Goal: Use online tool/utility: Use online tool/utility

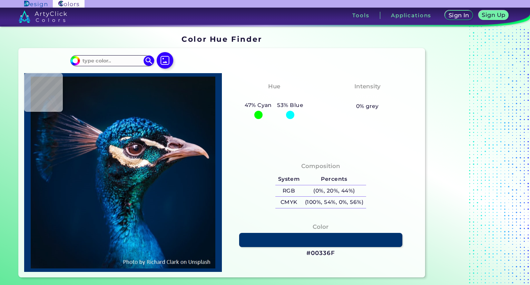
type input "#001121"
type input "#28242d"
type input "#28242D"
type input "#332a35"
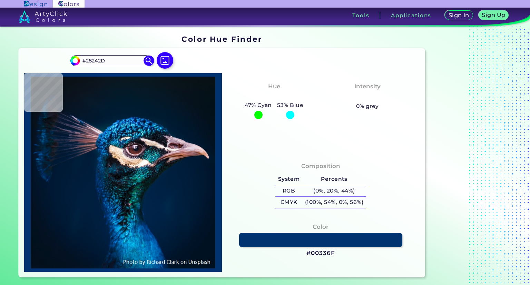
type input "#332A35"
type input "#6e5666"
type input "#6E5666"
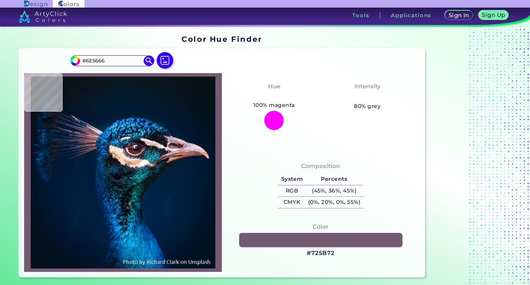
type input "#725b72"
type input "#725B72"
type input "#331b32"
type input "#331B32"
type input "#4a2033"
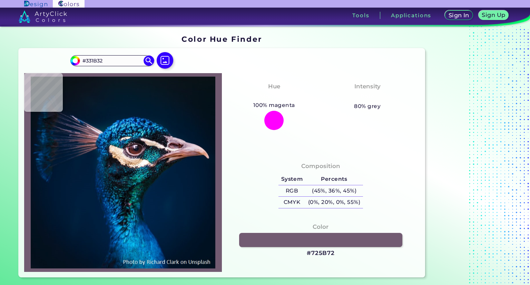
type input "#4A2033"
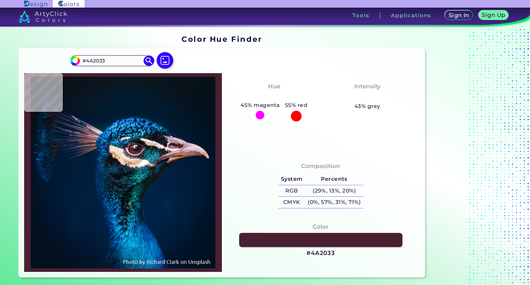
type input "#5a2f45"
type input "#5A2F45"
type input "#7a575d"
type input "#7A575D"
type input "#65444c"
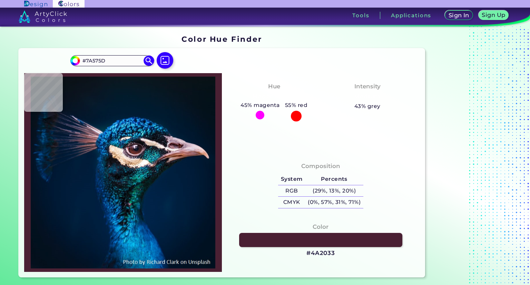
type input "#65444C"
type input "#6a545b"
type input "#6A545B"
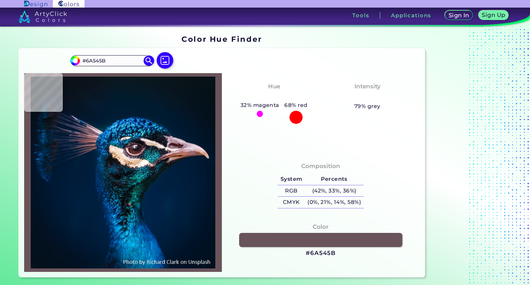
type input "#352732"
type input "#36313b"
type input "#36313B"
type input "#14171d"
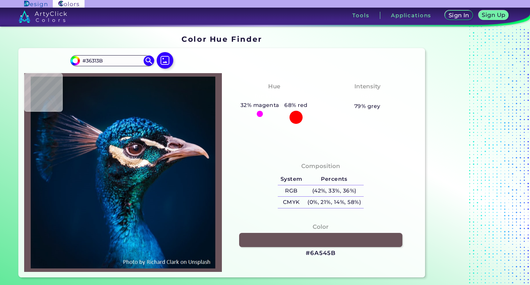
type input "#14171D"
type input "#090e11"
type input "#090E11"
type input "#0c0b11"
type input "#0C0B11"
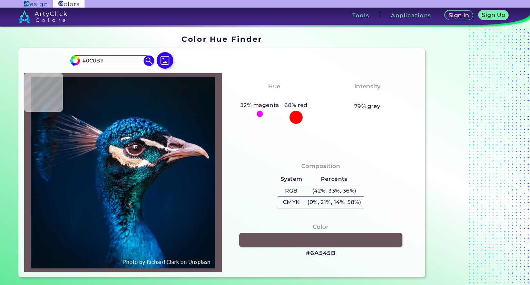
type input "#0e0c13"
type input "#0E0C13"
type input "#141017"
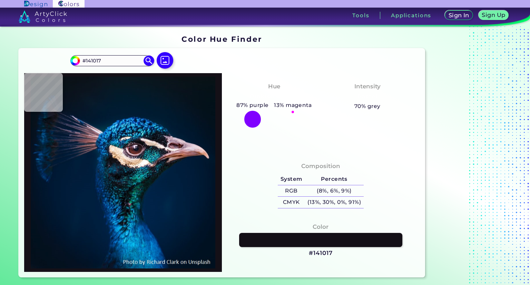
type input "#060b0e"
type input "#060B0E"
type input "#05090a"
type input "#05090A"
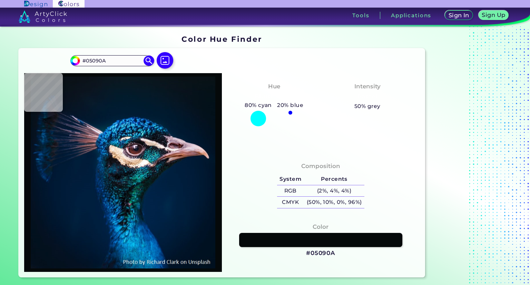
type input "#050407"
type input "#141017"
type input "#0e0c13"
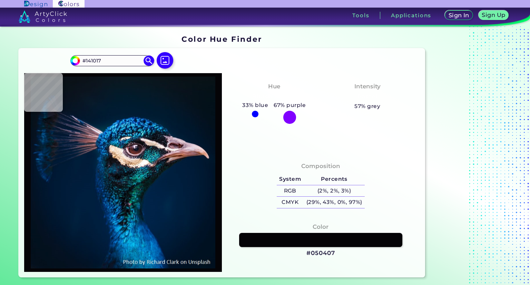
type input "#0E0C13"
type input "#120f18"
type input "#120F18"
type input "#131019"
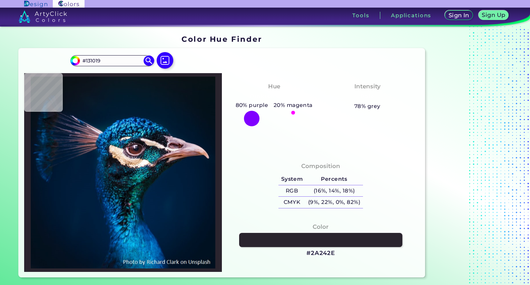
type input "#2a242e"
type input "#2A242E"
type input "#413944"
type input "#483b48"
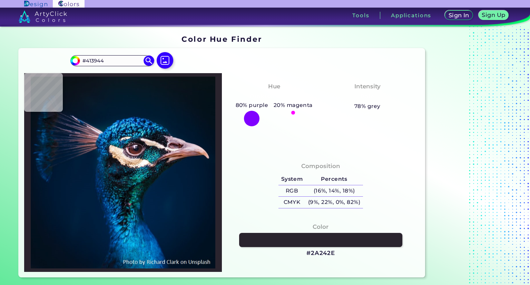
type input "#483B48"
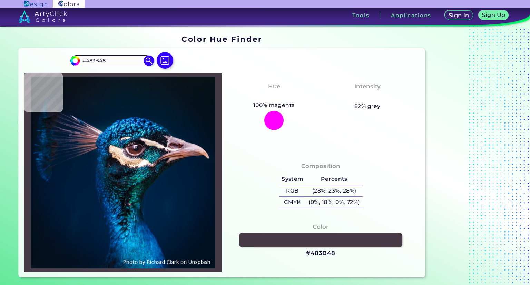
type input "#2a242e"
type input "#2A242E"
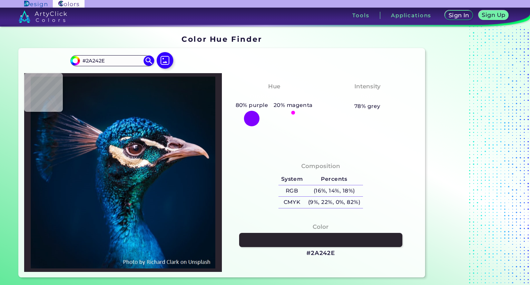
type input "#131019"
type input "#120f18"
type input "#120F18"
type input "#141119"
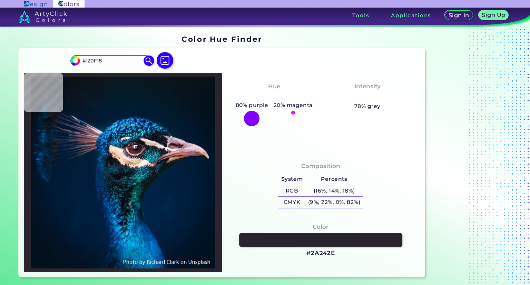
type input "#141119"
type input "#0e0c13"
type input "#0E0C13"
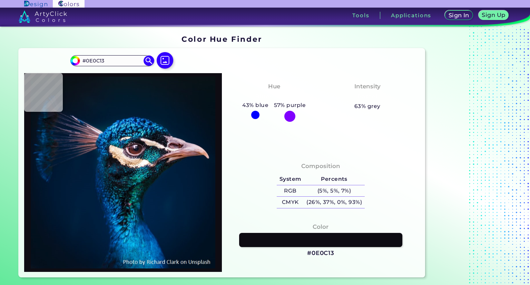
type input "#06090d"
type input "#06090D"
type input "#05090c"
type input "#05090C"
type input "#070709"
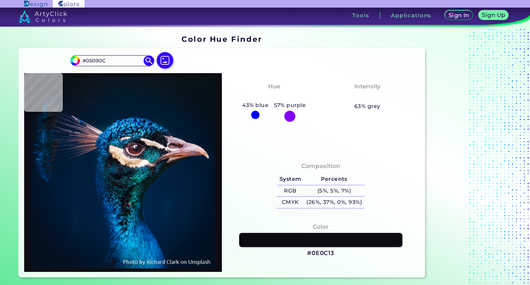
type input "#070709"
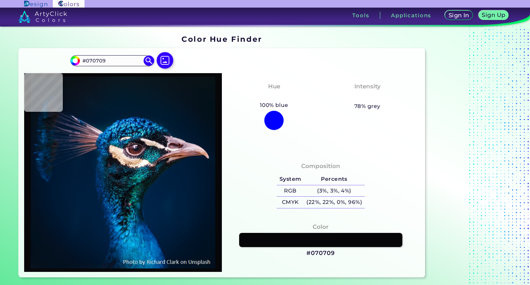
type input "#060b0e"
type input "#060B0E"
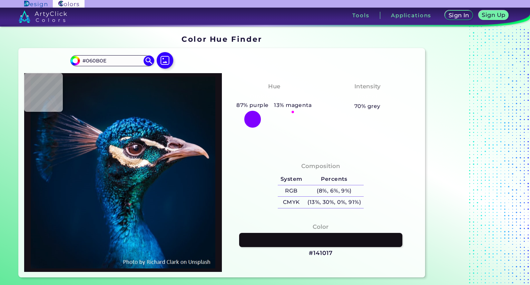
type input "#141017"
type input "#1a121a"
type input "#1A121A"
type input "#564852"
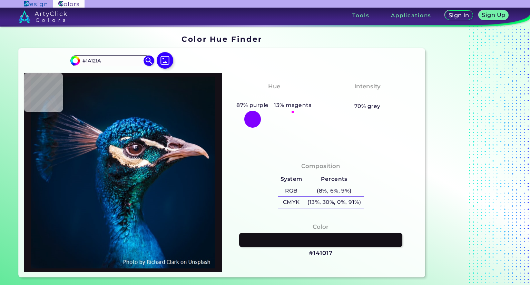
type input "#564852"
type input "#c3b6bf"
type input "#C3B6BF"
type input "#f5ebf2"
type input "#F5EBF2"
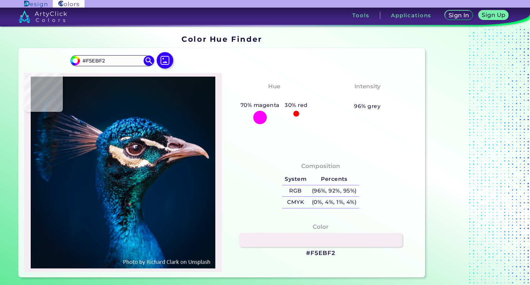
type input "#faf1f7"
type input "#FAF1F7"
type input "#c1b6be"
type input "#C1B6BE"
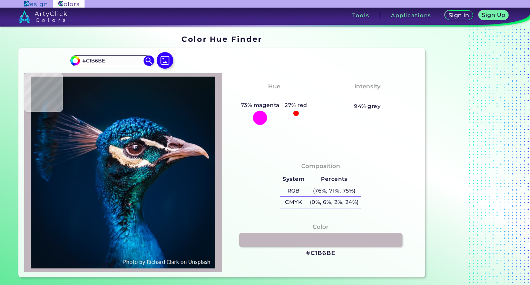
type input "#40535f"
type input "#40535F"
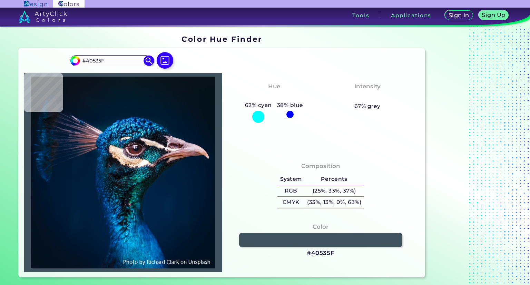
type input "#052031"
type input "#0c384f"
type input "#0C384F"
type input "#0a3248"
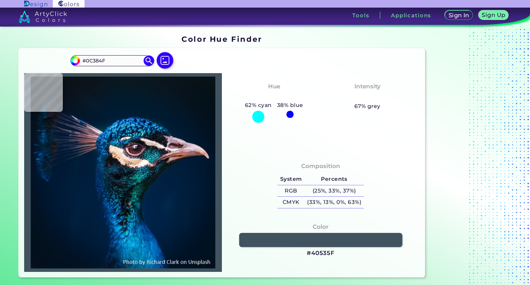
type input "#0A3248"
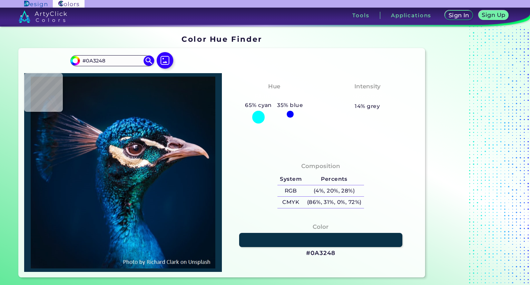
type input "#b2afba"
type input "#B2AFBA"
type input "#f5ebf2"
type input "#F5EBF2"
type input "#564852"
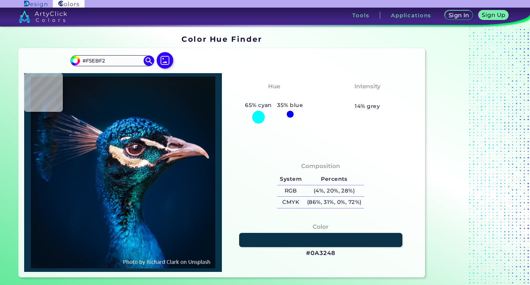
type input "#564852"
type input "#171118"
type input "#130e15"
type input "#130E15"
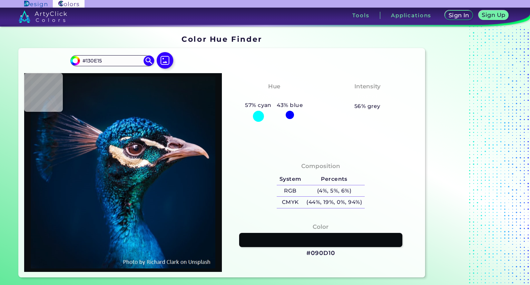
type input "#090d10"
type input "#090D10"
type input "#090c0e"
type input "#090C0E"
type input "#050407"
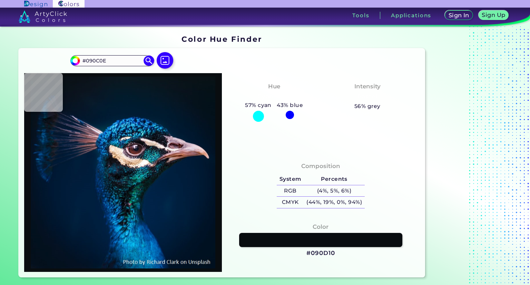
type input "#050407"
type input "#040207"
type input "#07050b"
type input "#07050B"
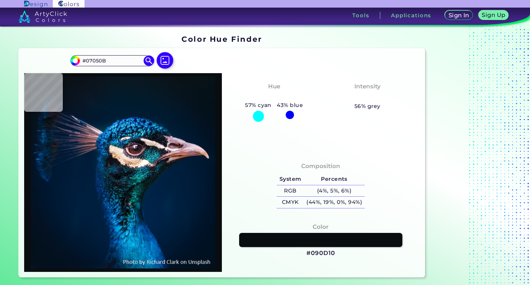
type input "#1a151c"
type input "#1A151C"
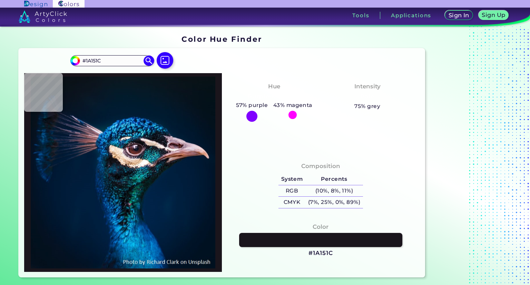
type input "#181017"
type input "#3d2d35"
type input "#3D2D35"
type input "#1a0f13"
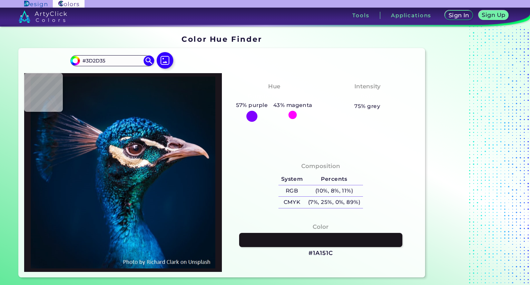
type input "#1A0F13"
type input "#1e1317"
type input "#1E1317"
type input "#1d1218"
type input "#1D1218"
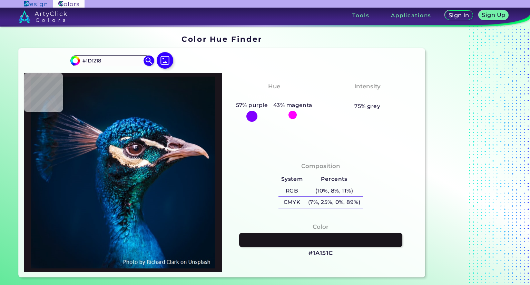
type input "#171025"
type input "#47455d"
type input "#47455D"
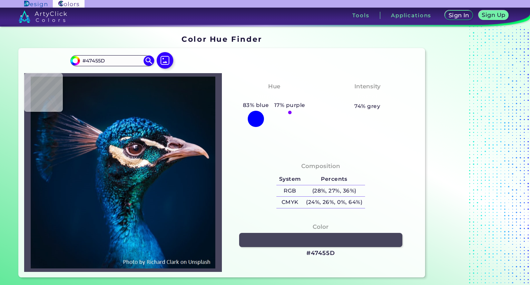
type input "#7d728b"
type input "#7D728B"
type input "#9a91a7"
type input "#9A91A7"
type input "#3f2025"
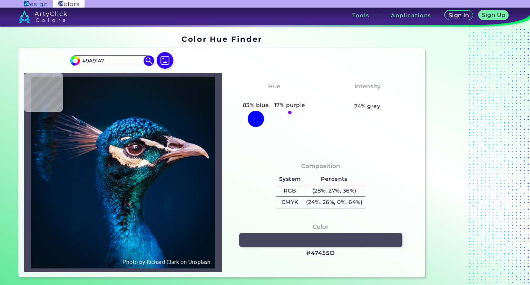
type input "#3F2025"
type input "#4f2626"
type input "#4F2626"
type input "#572525"
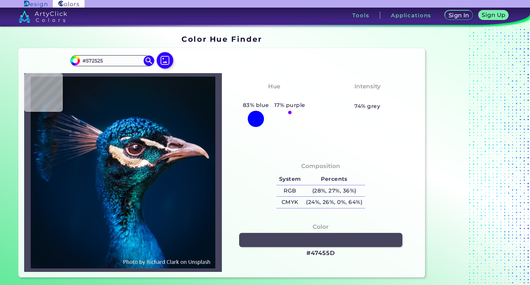
type input "#6b302f"
type input "#6B302F"
type input "#662f2b"
type input "#662F2B"
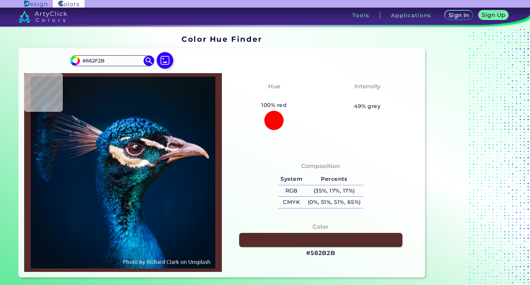
type input "#582b2b"
type input "#582B2B"
type input "#f2d5db"
type input "#F2D5DB"
type input "#cbabb2"
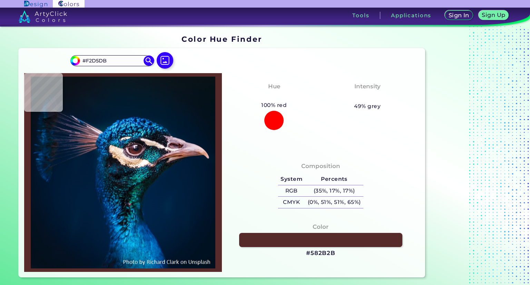
type input "#CBABB2"
type input "#b69296"
type input "#B69296"
type input "#97757d"
type input "#97757D"
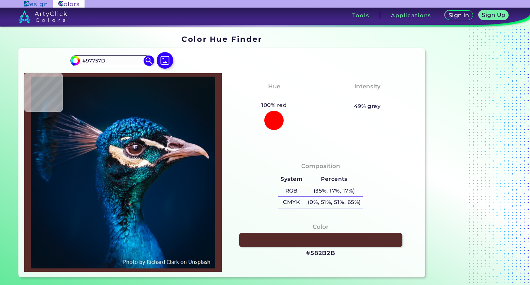
type input "#908194"
type input "#88727c"
type input "#88727C"
type input "#f8d9cb"
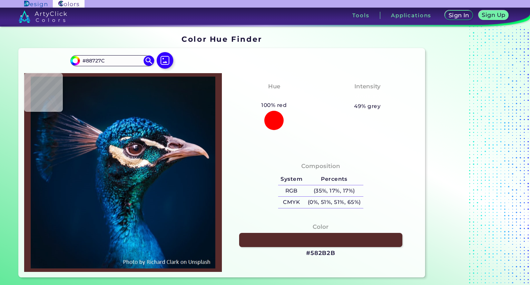
type input "#F8D9CB"
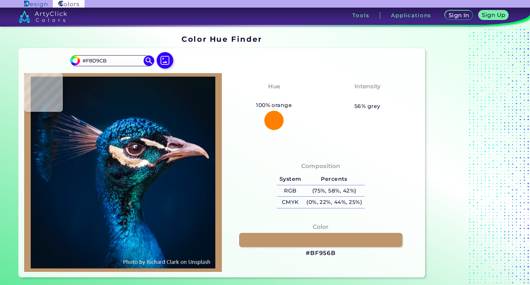
type input "#bf956b"
type input "#BF956B"
type input "#5b423b"
type input "#5B423B"
type input "#111e2a"
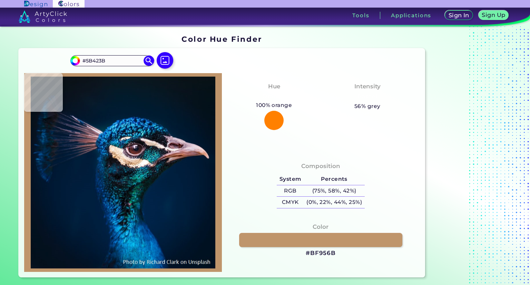
type input "#111E2A"
type input "#0f262d"
type input "#0F262D"
type input "#2d6c76"
type input "#2D6C76"
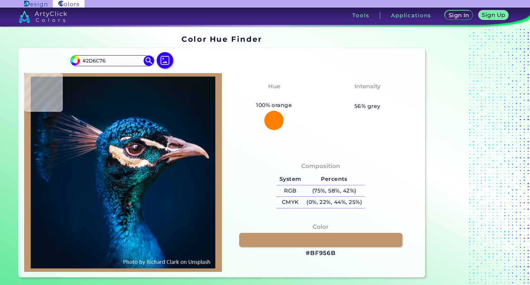
type input "#114d47"
type input "#114D47"
type input "#002b31"
type input "#002B31"
type input "#03614e"
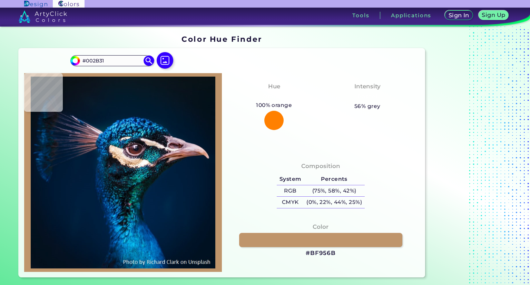
type input "#03614E"
type input "#033f42"
type input "#033F42"
type input "#033237"
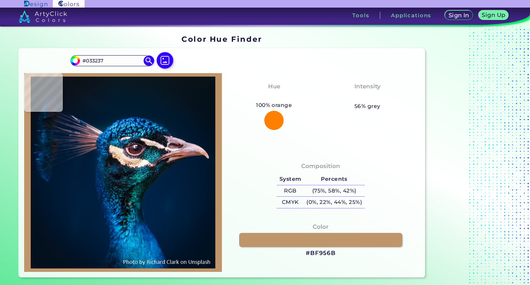
type input "#062524"
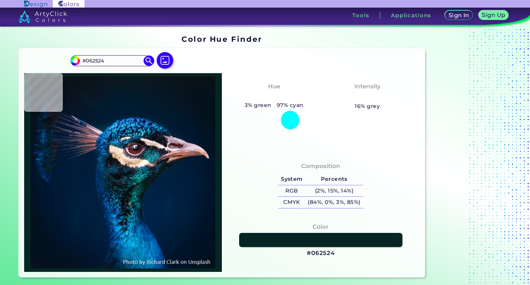
type input "#06222b"
type input "#06222B"
type input "#002448"
type input "#002347"
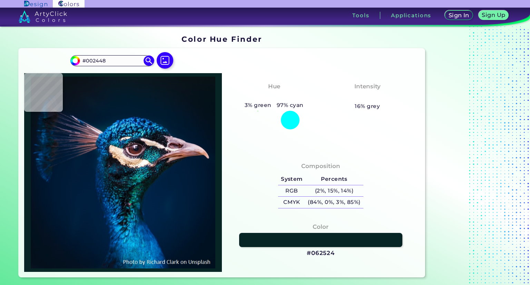
type input "#002347"
type input "#002247"
type input "#012348"
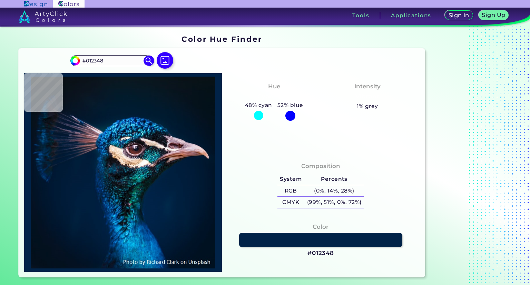
type input "#002448"
type input "#012348"
type input "#002348"
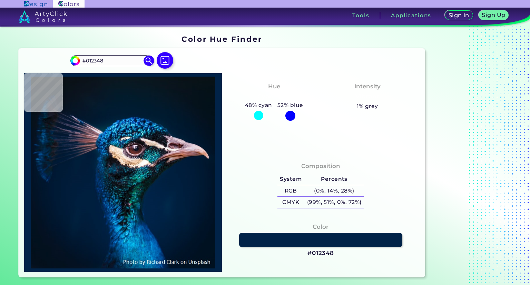
type input "#002348"
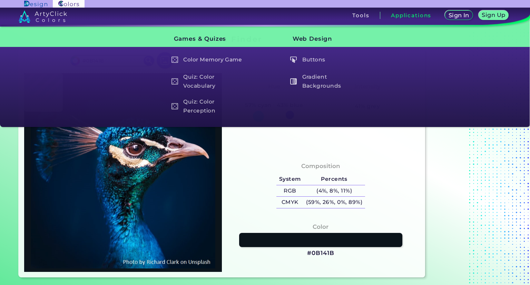
click at [381, 12] on div "Applications" at bounding box center [411, 15] width 62 height 7
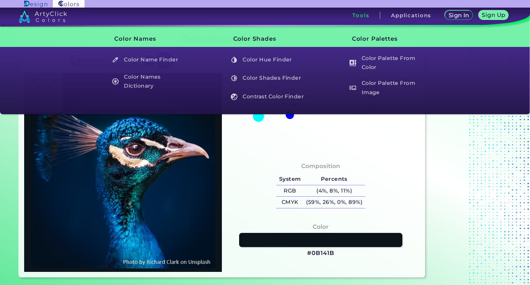
click at [361, 17] on h3 "Tools" at bounding box center [360, 15] width 17 height 5
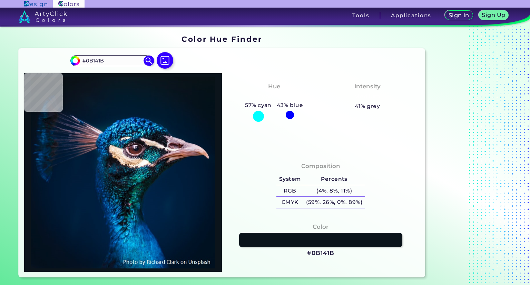
click at [362, 16] on h3 "Tools" at bounding box center [360, 15] width 17 height 5
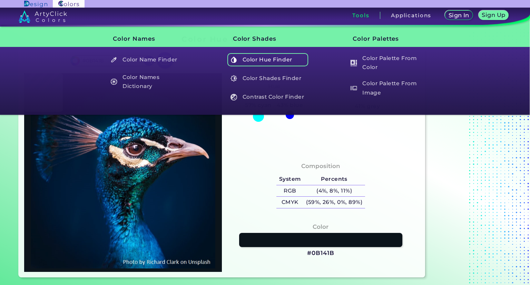
click at [282, 58] on h5 "Color Hue Finder" at bounding box center [267, 59] width 81 height 13
